Goal: Contribute content: Add original content to the website for others to see

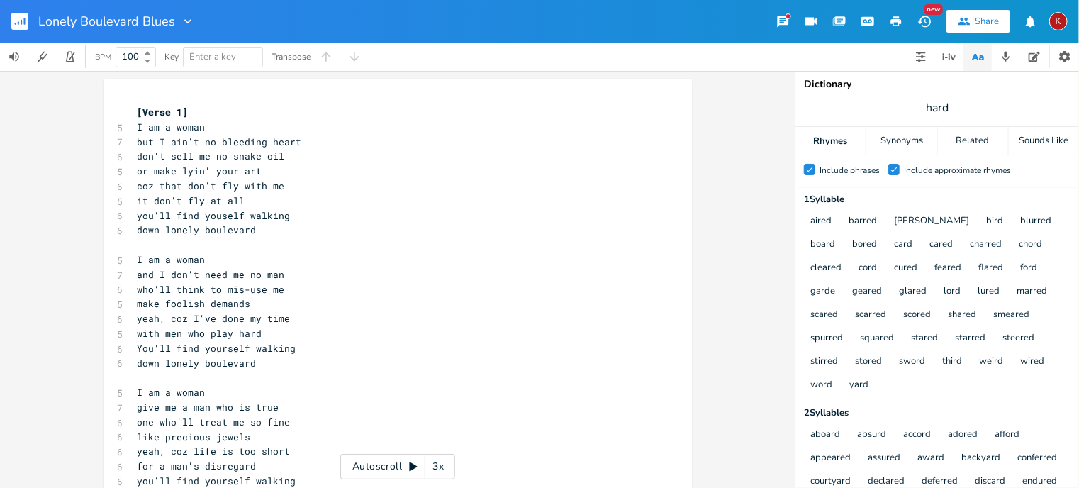
scroll to position [0, 69]
click at [900, 17] on icon "button" at bounding box center [896, 21] width 13 height 13
click at [258, 232] on pre "down lonely boulevard" at bounding box center [391, 230] width 512 height 15
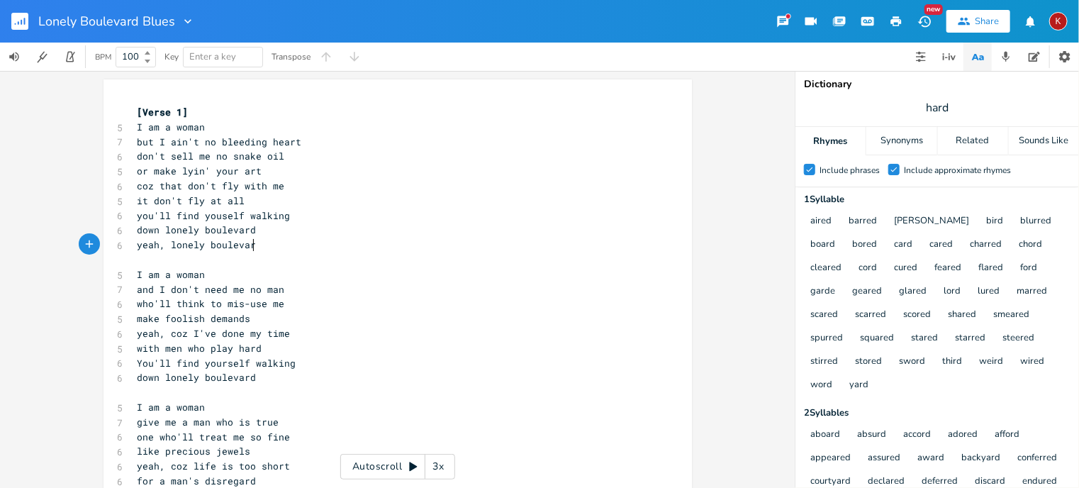
type textarea "yeah, lonely boulevard"
click at [147, 201] on span "it don't fly at all" at bounding box center [192, 200] width 108 height 13
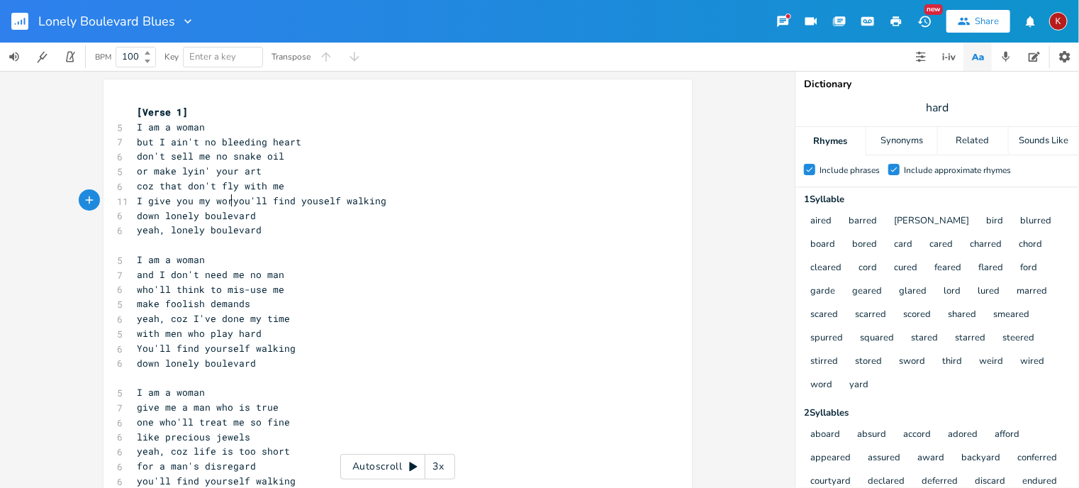
type textarea "I give you my word"
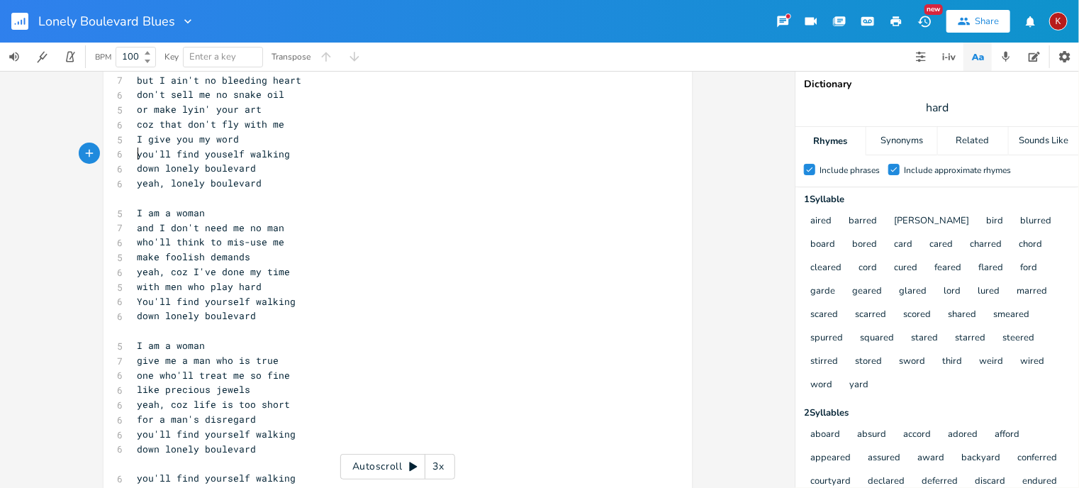
scroll to position [62, 0]
click at [253, 317] on pre "down lonely boulevard" at bounding box center [391, 315] width 512 height 15
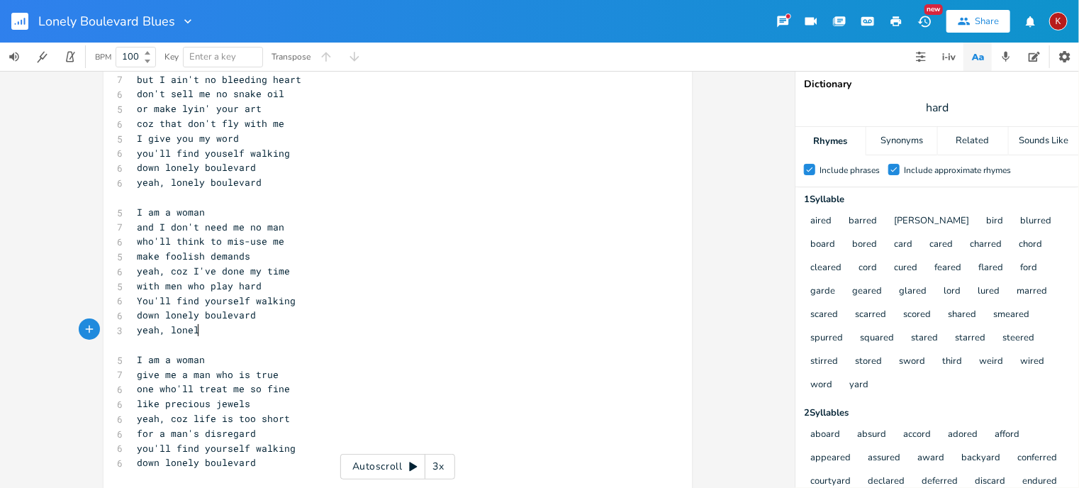
type textarea "yeah, lonely"
click at [174, 332] on span "yeah, lonely" at bounding box center [172, 329] width 68 height 13
type textarea "yeah, lonely"
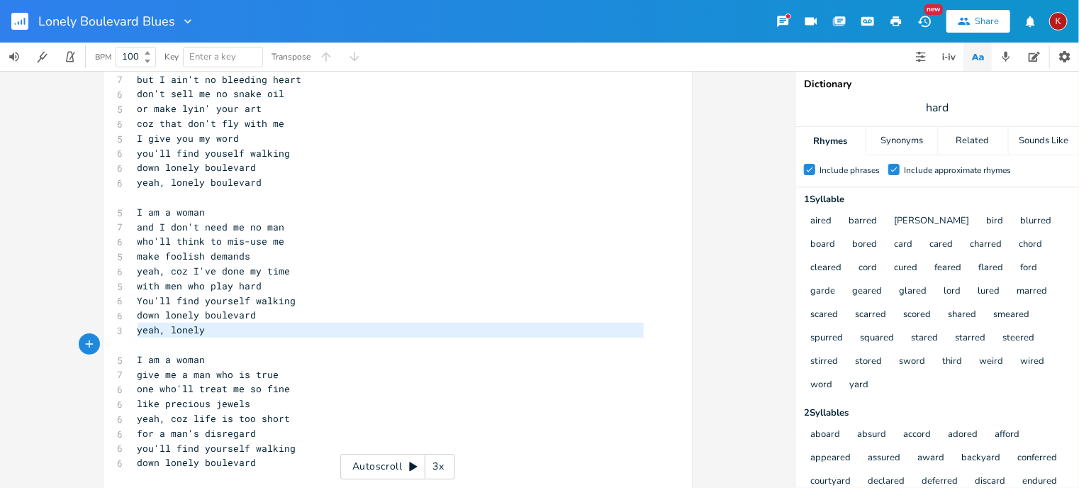
click at [174, 332] on span "yeah, lonely" at bounding box center [172, 329] width 68 height 13
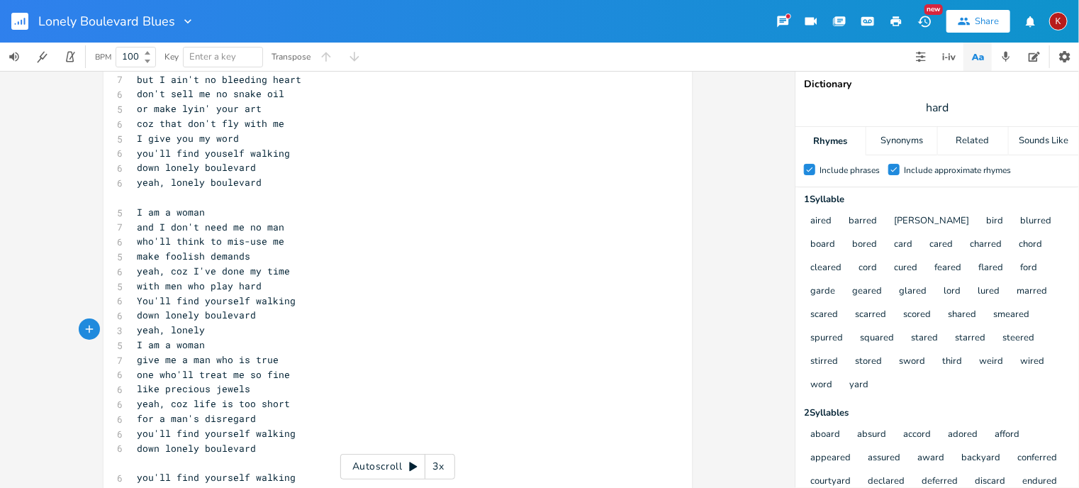
type textarea "yeah, lonely"
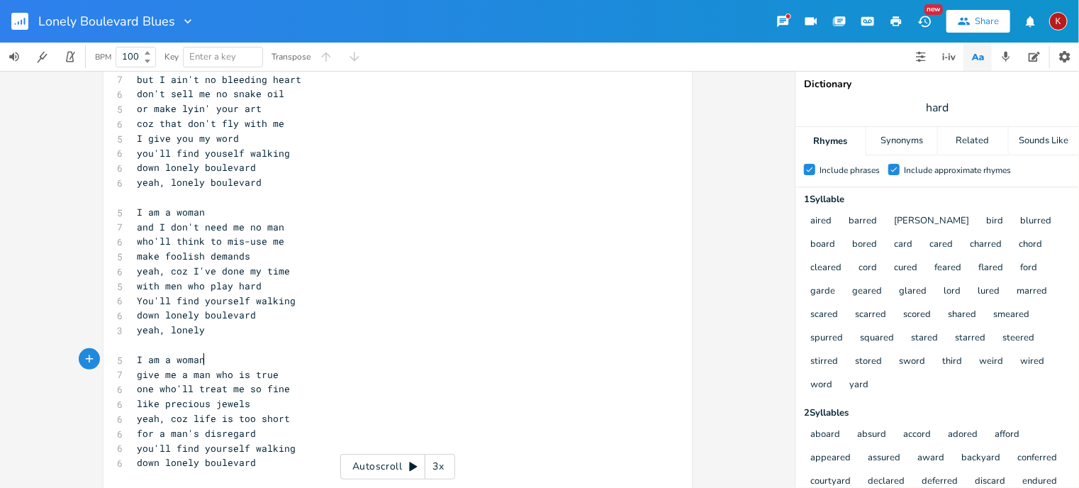
click at [227, 352] on pre "I am a woman" at bounding box center [391, 359] width 512 height 15
click at [211, 327] on pre "yeah, lonely" at bounding box center [391, 330] width 512 height 15
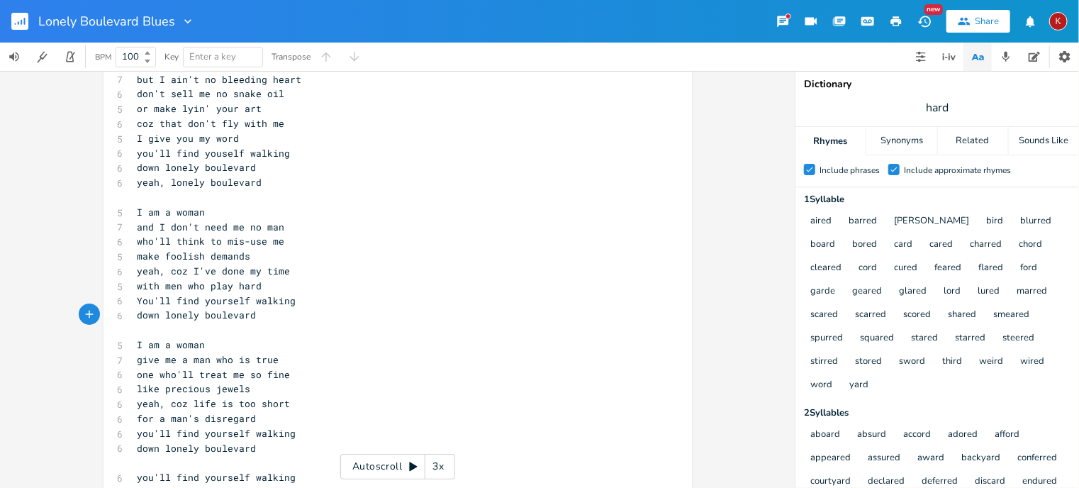
click at [269, 184] on pre "yeah, lonely boulevard" at bounding box center [391, 182] width 512 height 15
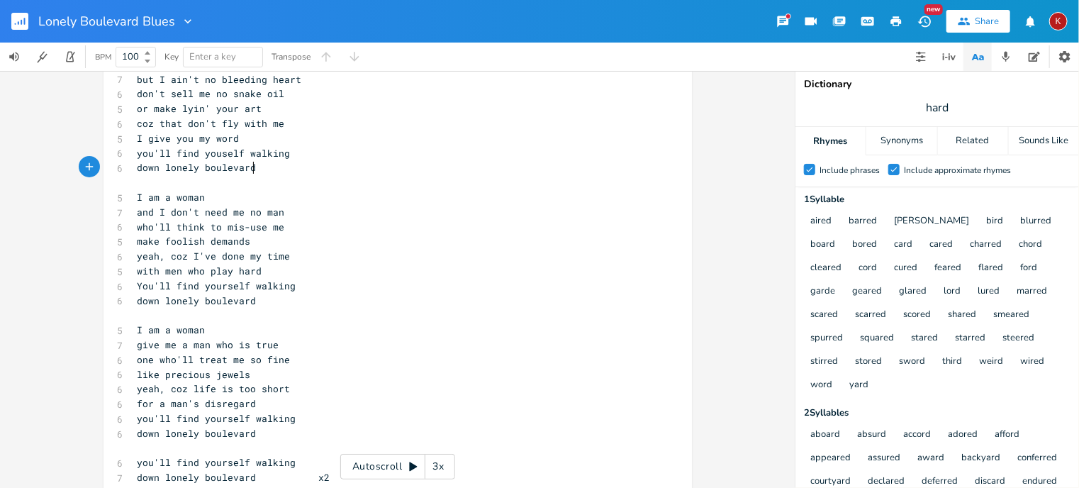
scroll to position [294, 0]
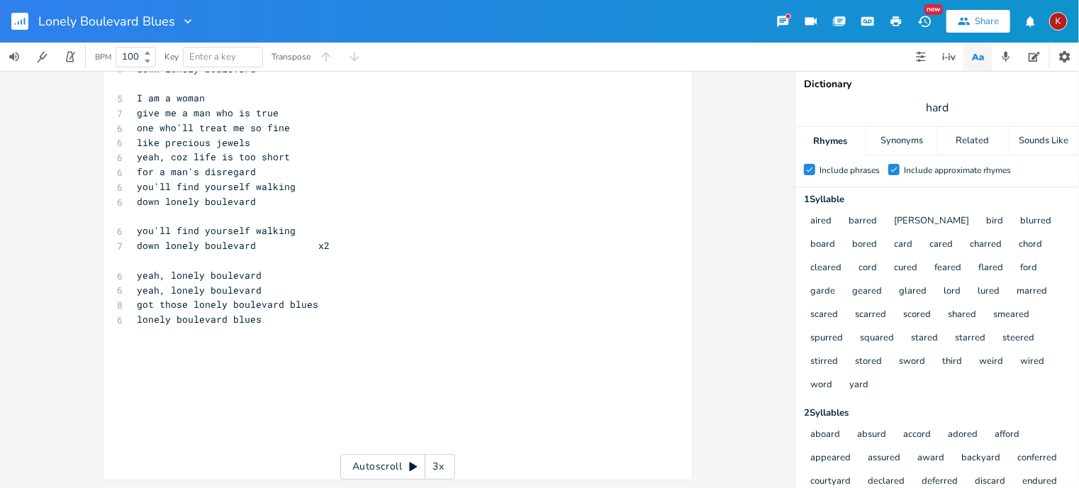
click at [198, 320] on span "lonely boulevard blues" at bounding box center [200, 319] width 125 height 13
type textarea "lonely boulevard blues"
click at [198, 320] on span "lonely boulevard blues" at bounding box center [200, 319] width 125 height 13
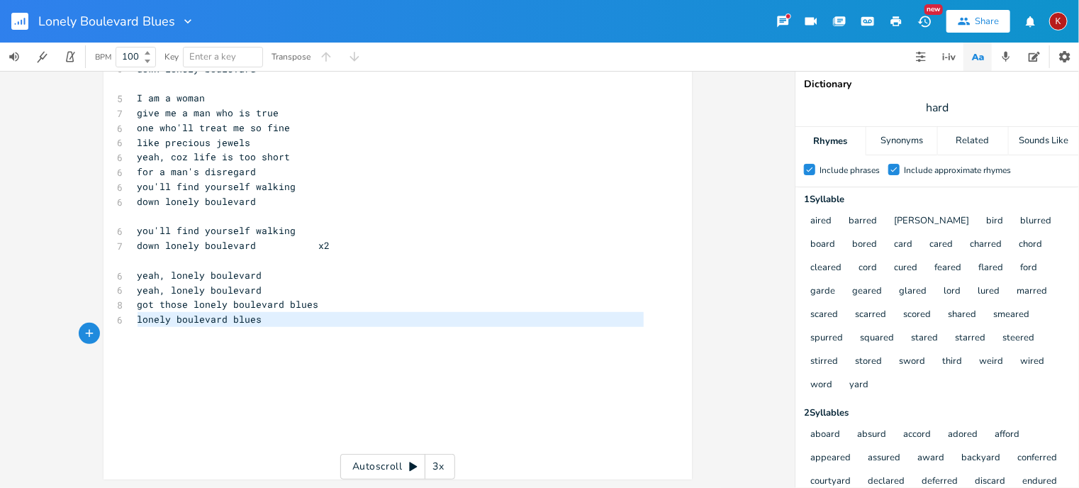
scroll to position [279, 0]
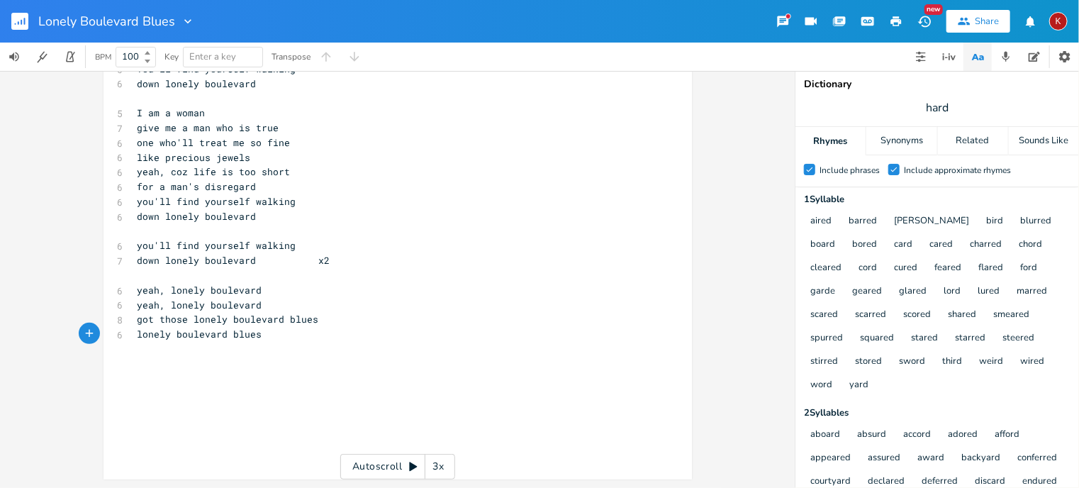
click at [155, 337] on span "lonely boulevard blues" at bounding box center [200, 333] width 125 height 13
type textarea "lonely boulevard blues"
click at [155, 337] on span "lonely boulevard blues" at bounding box center [200, 333] width 125 height 13
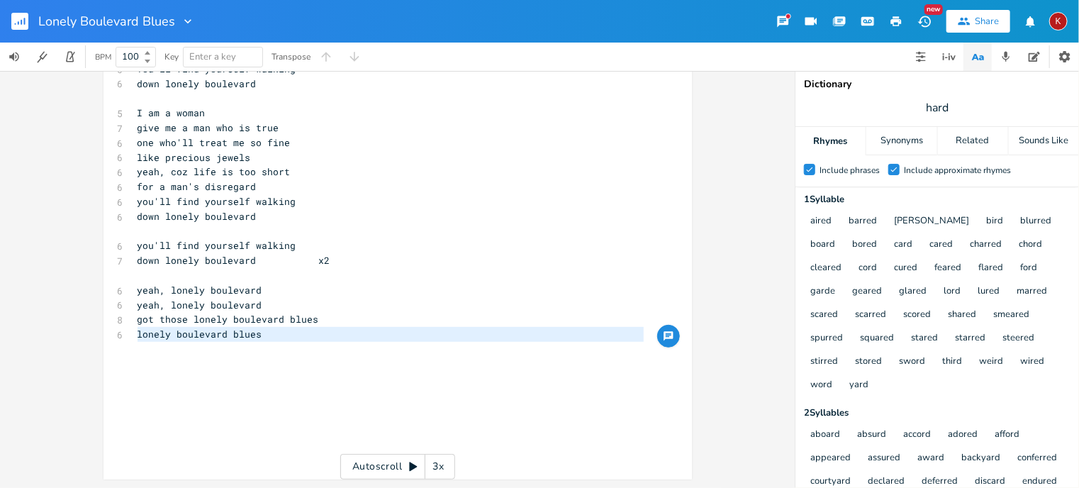
scroll to position [264, 0]
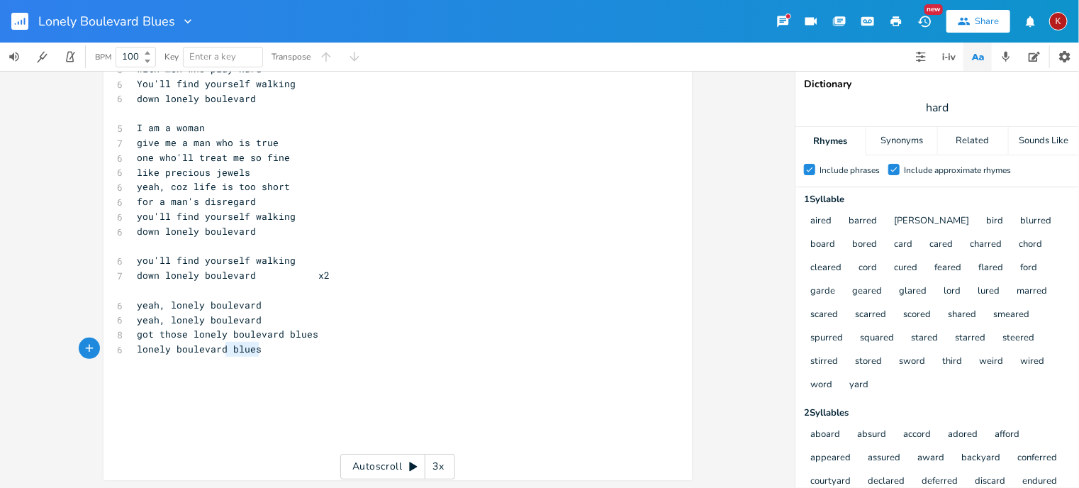
type textarea "lonely boulevard blues"
drag, startPoint x: 264, startPoint y: 348, endPoint x: 114, endPoint y: 356, distance: 149.8
click at [114, 356] on div "lonely boulevard blues x [Verse 1] 5 I am a woman [DEMOGRAPHIC_DATA] but I ain'…" at bounding box center [397, 147] width 588 height 665
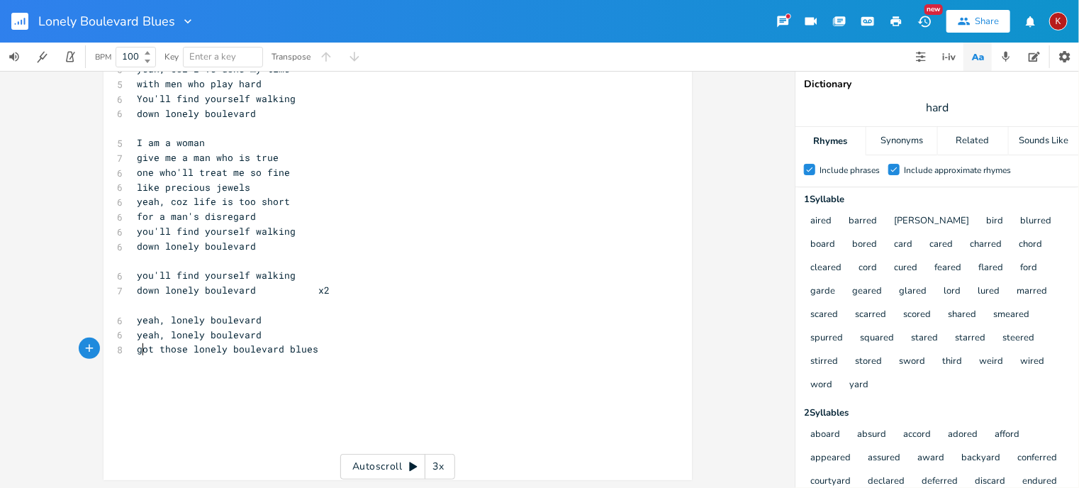
click at [139, 350] on span "got those lonely boulevard blues" at bounding box center [228, 348] width 181 height 13
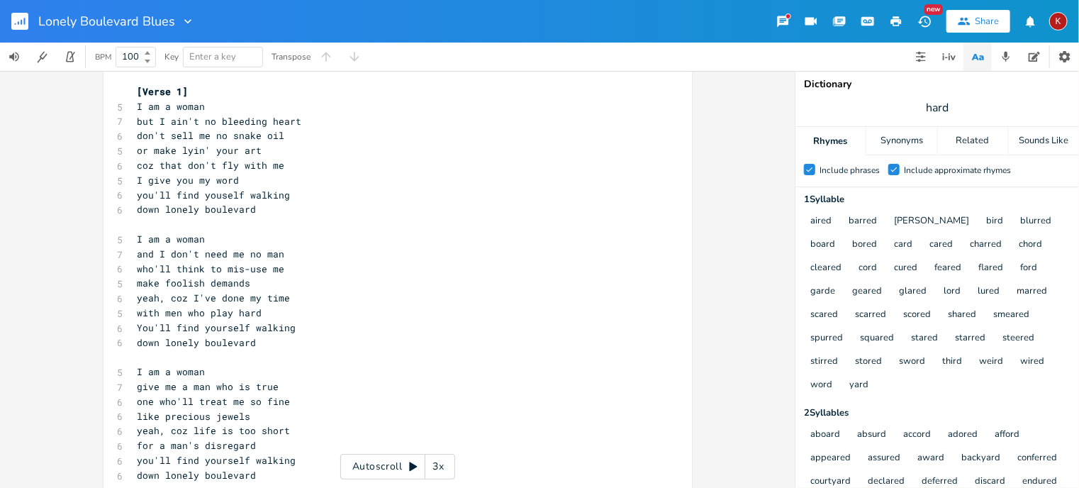
scroll to position [0, 0]
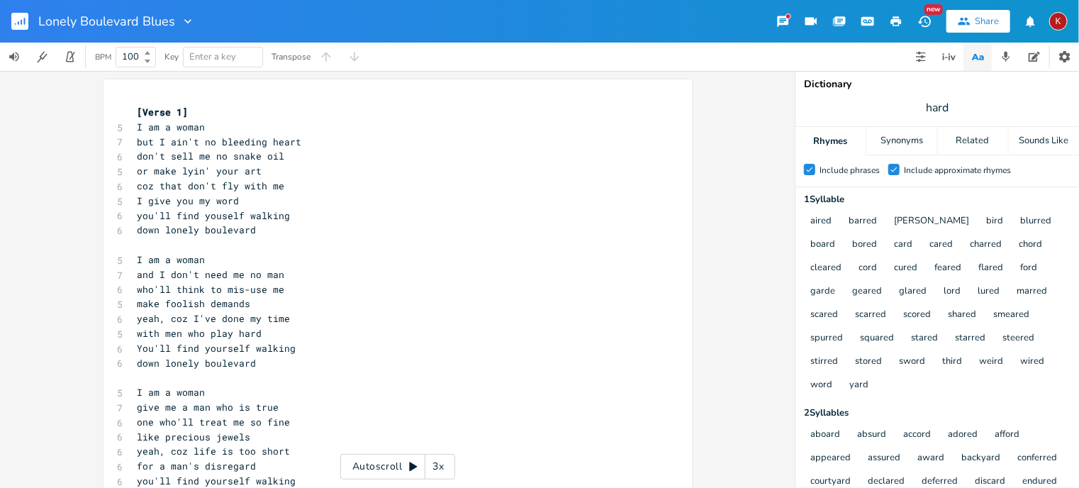
type textarea "yeah,"
